Goal: Information Seeking & Learning: Learn about a topic

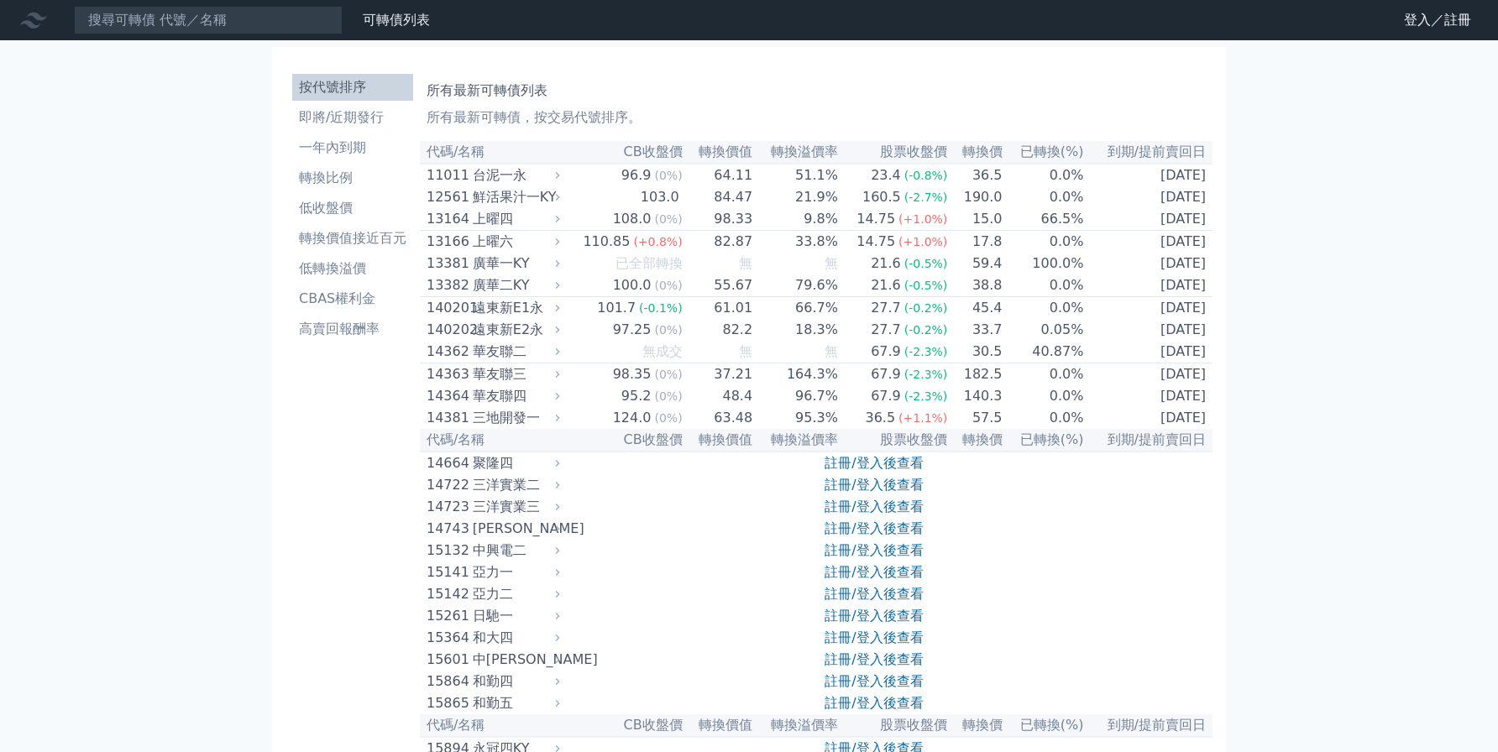
click at [353, 107] on link "即將/近期發行" at bounding box center [352, 117] width 121 height 27
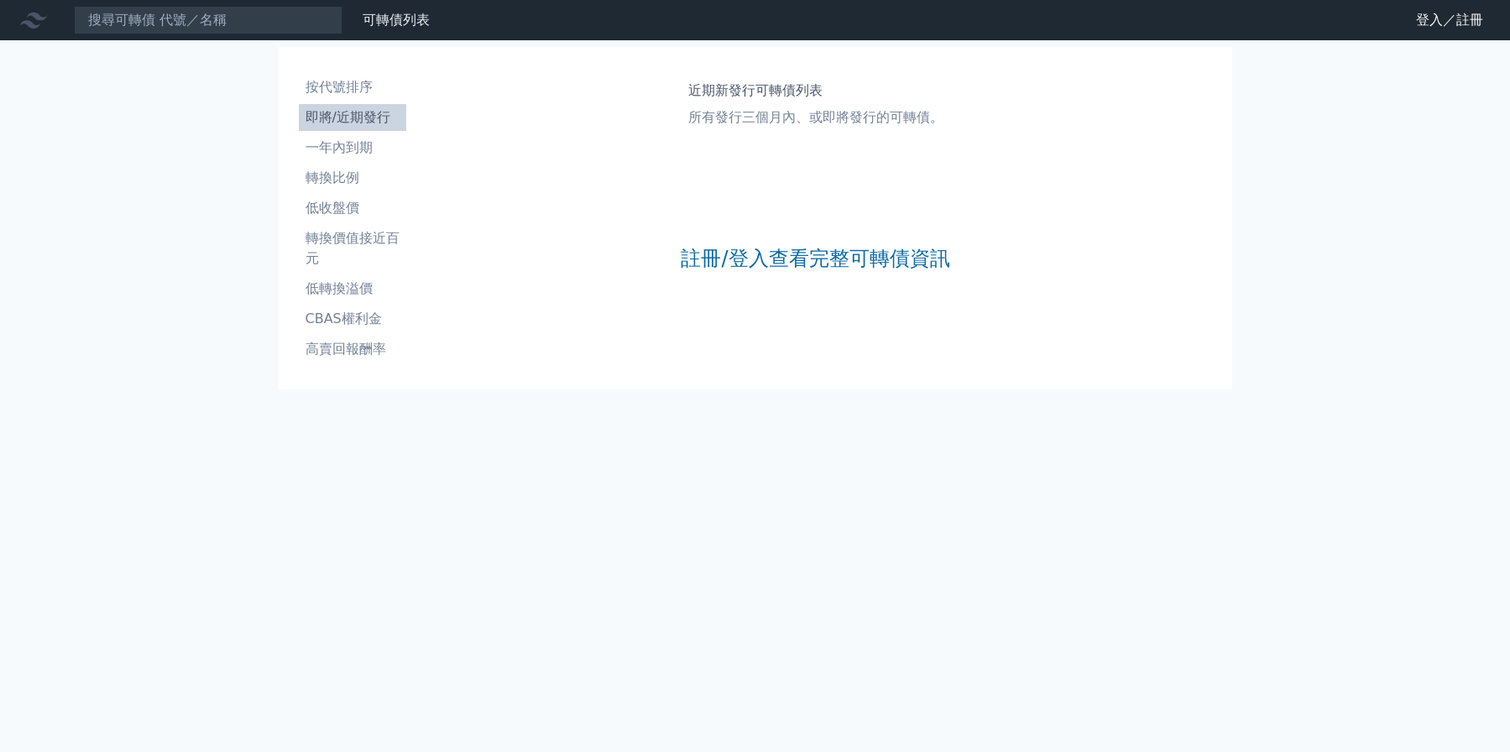
click at [719, 279] on div "註冊/登入查看完整可轉債資訊" at bounding box center [815, 259] width 269 height 222
click at [708, 260] on link "註冊/登入查看完整可轉債資訊" at bounding box center [815, 258] width 269 height 27
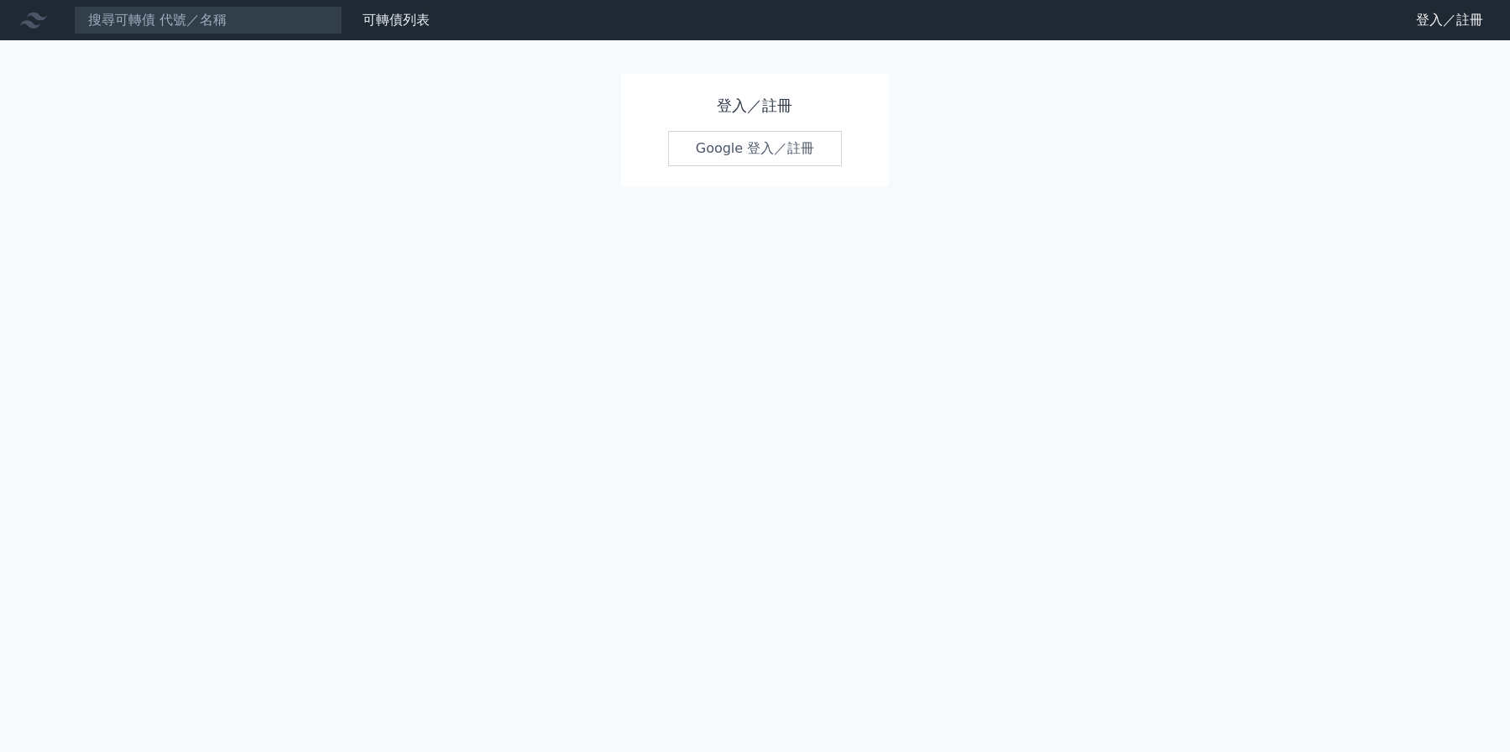
click at [729, 164] on link "Google 登入／註冊" at bounding box center [755, 148] width 175 height 35
click at [723, 151] on link "Google 登入／註冊" at bounding box center [755, 148] width 175 height 35
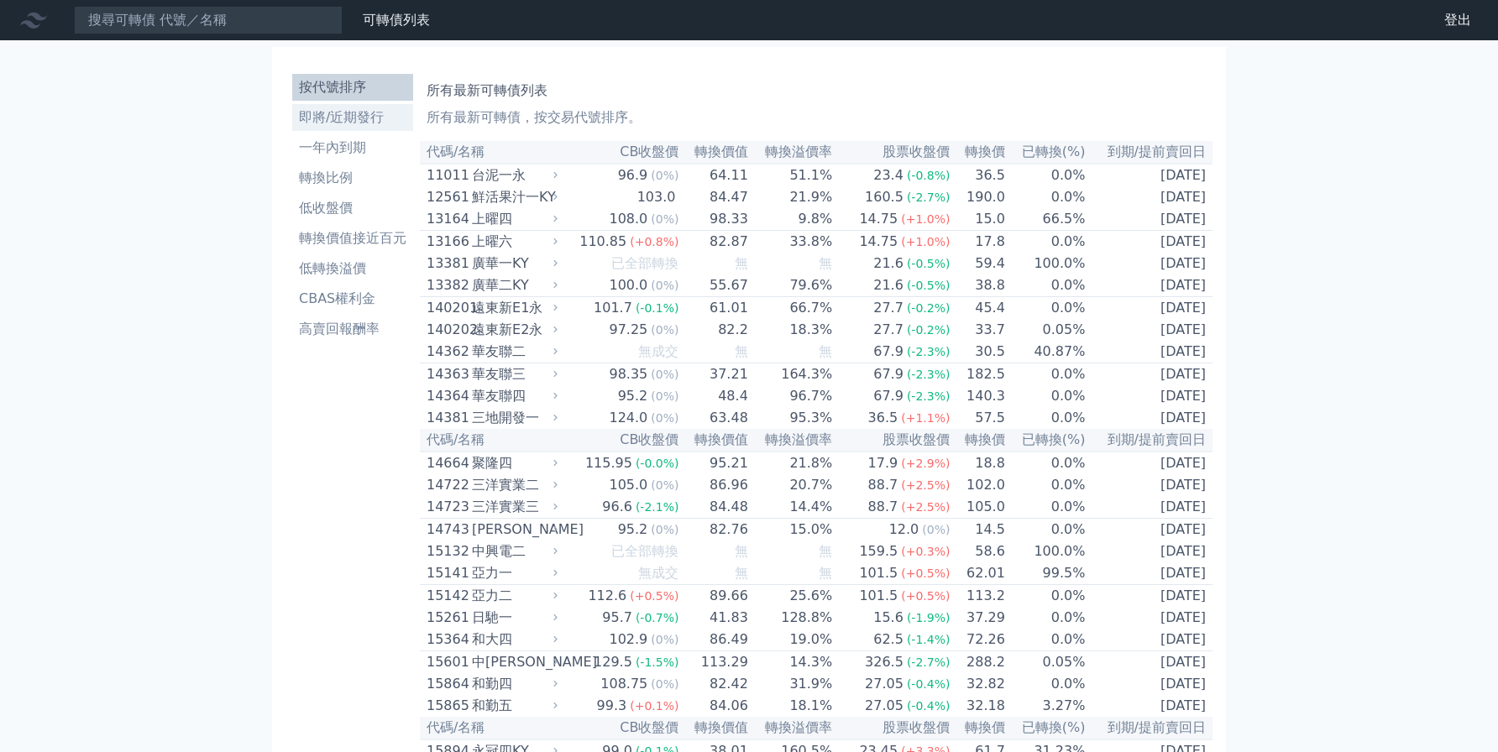
click at [362, 120] on li "即將/近期發行" at bounding box center [352, 117] width 121 height 20
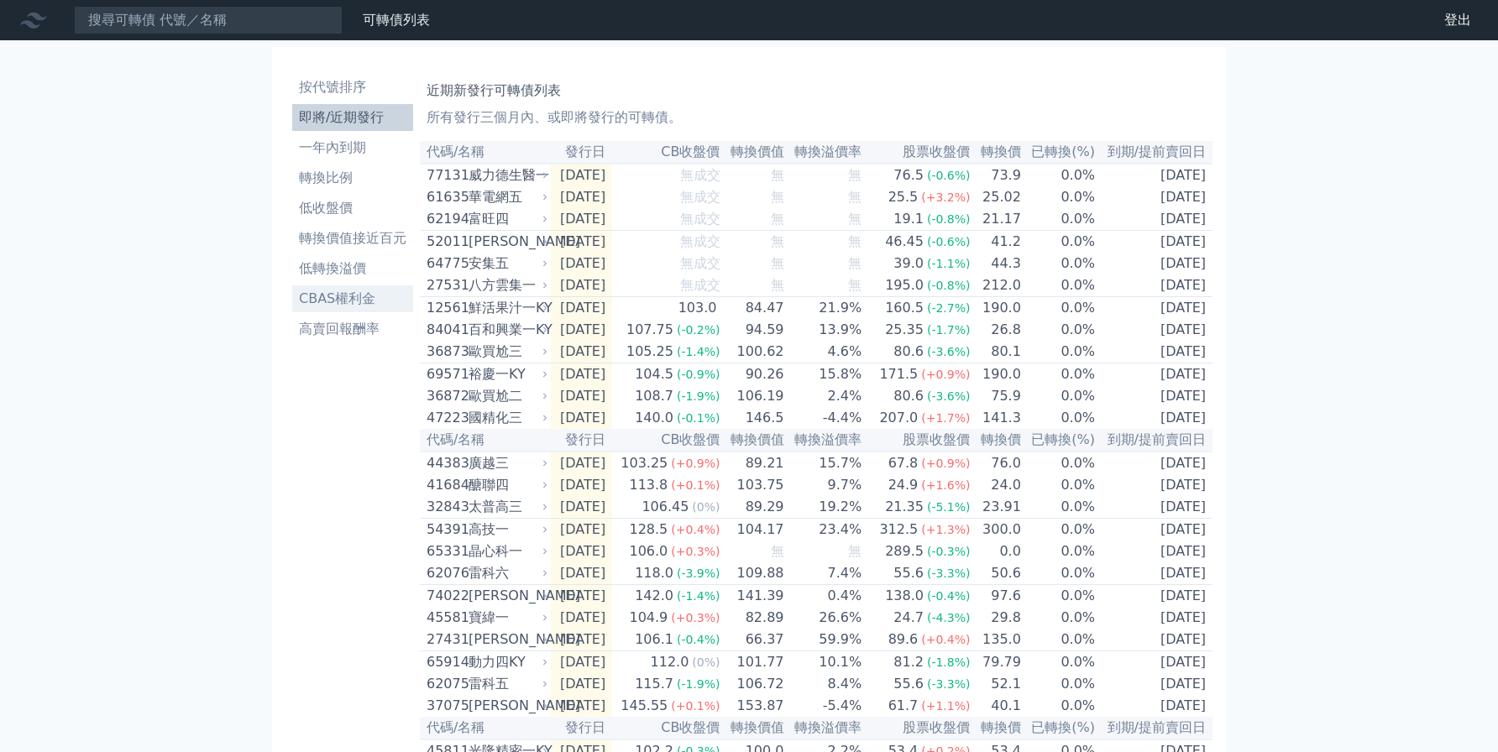
click at [375, 290] on li "CBAS權利金" at bounding box center [352, 299] width 121 height 20
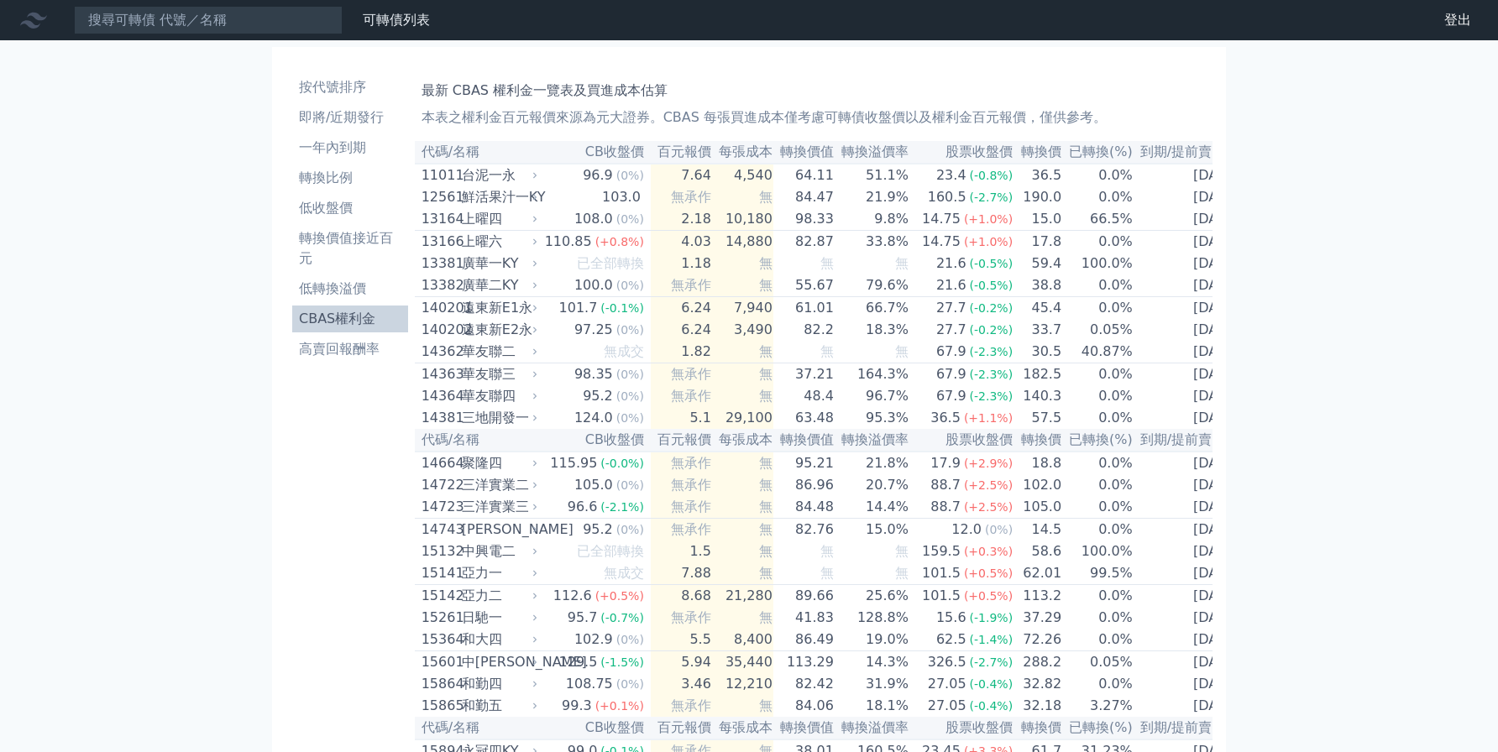
scroll to position [0, 5]
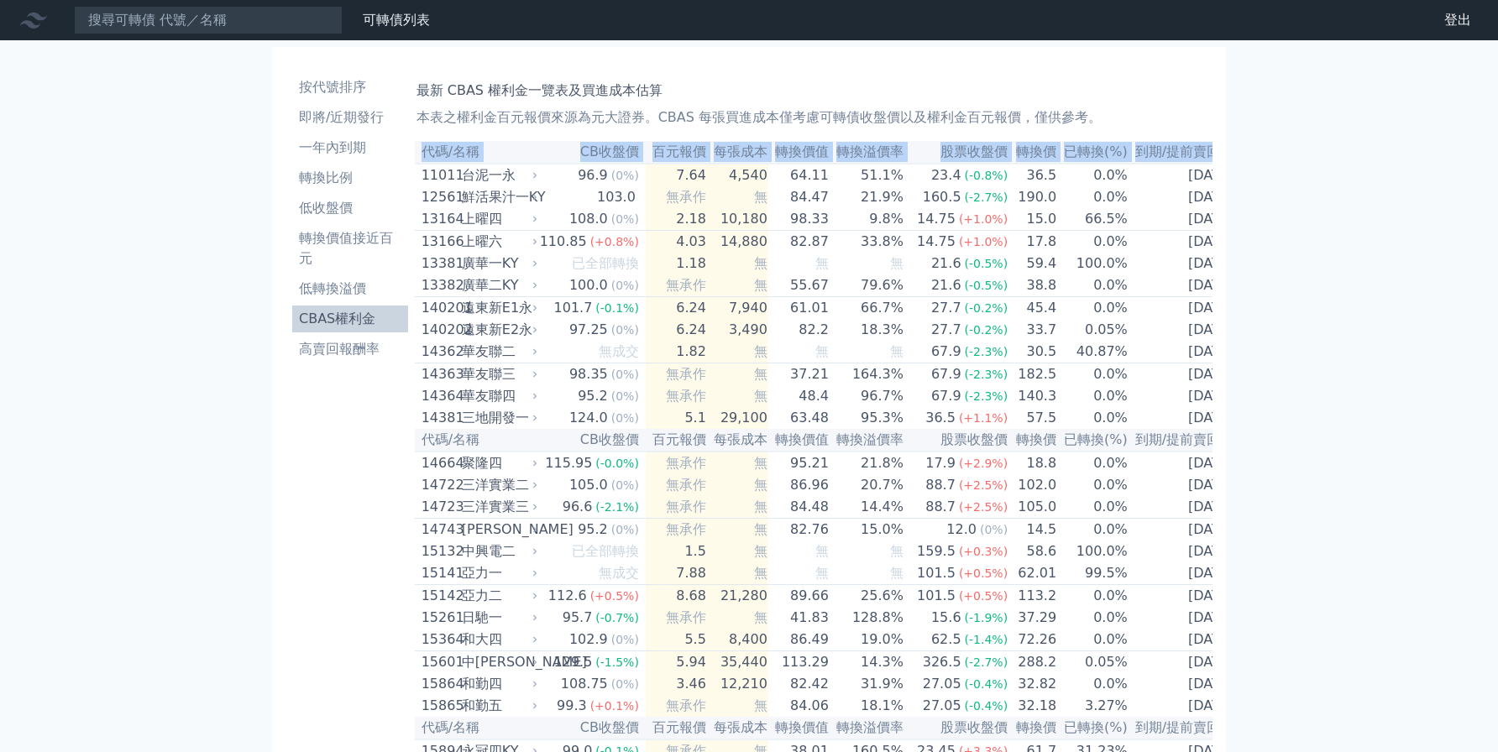
drag, startPoint x: 419, startPoint y: 175, endPoint x: 1314, endPoint y: 170, distance: 894.9
copy table "代碼/名稱 CB收盤價 百元報價 每張成本 轉換價值 轉換溢價率 股票收盤價 轉換價 已轉換(%) 到期/提前賣回日"
click at [1032, 695] on td "32.82" at bounding box center [1032, 684] width 49 height 22
